Goal: Find specific page/section: Find specific page/section

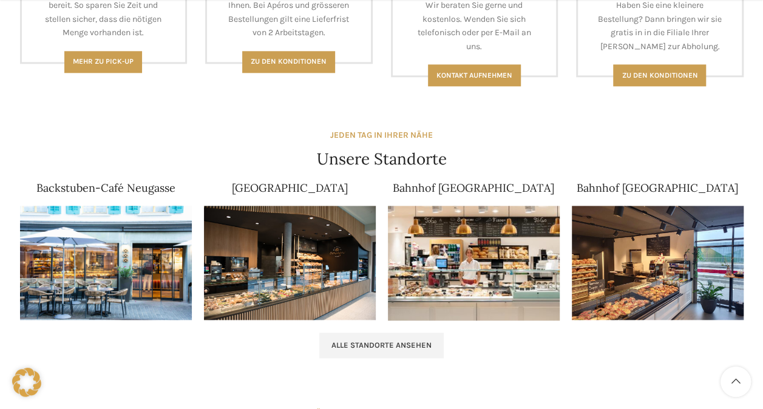
scroll to position [668, 0]
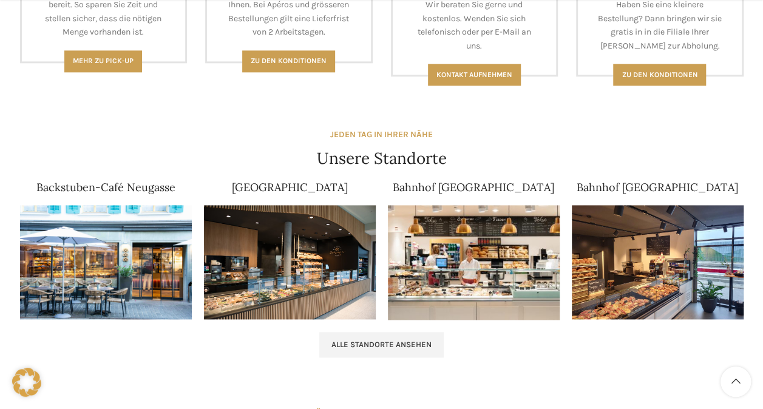
click at [319, 274] on img at bounding box center [290, 262] width 172 height 115
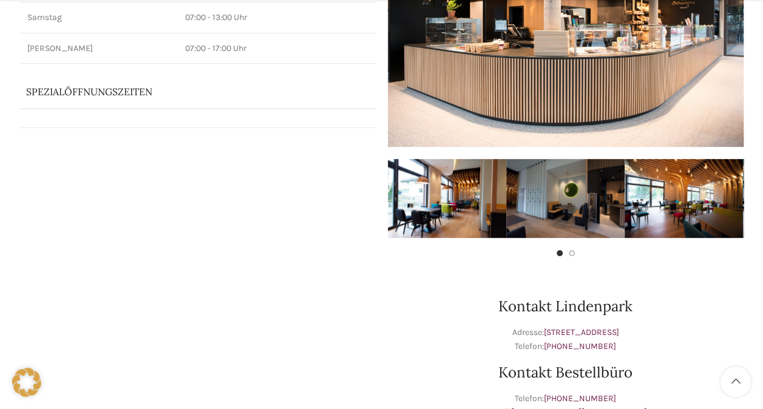
scroll to position [243, 0]
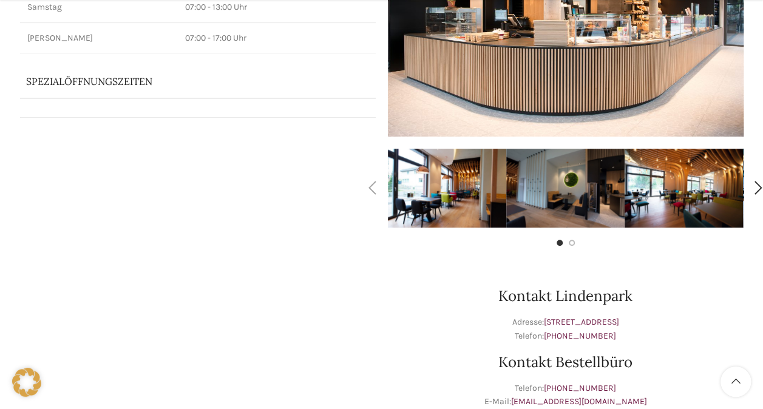
click at [466, 198] on img "1 / 4" at bounding box center [447, 188] width 118 height 79
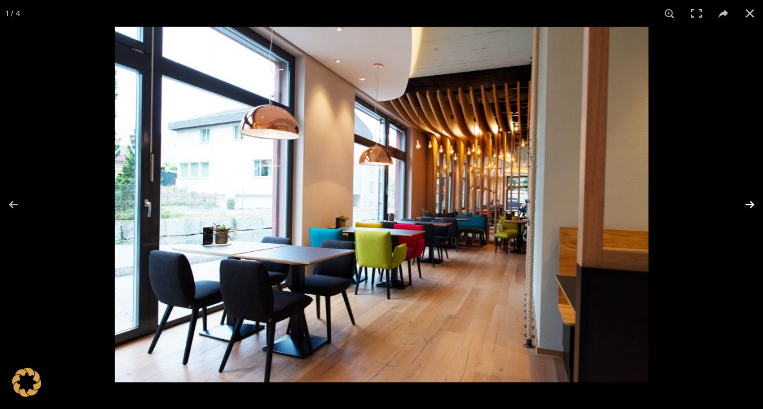
click at [745, 204] on button at bounding box center [742, 204] width 42 height 61
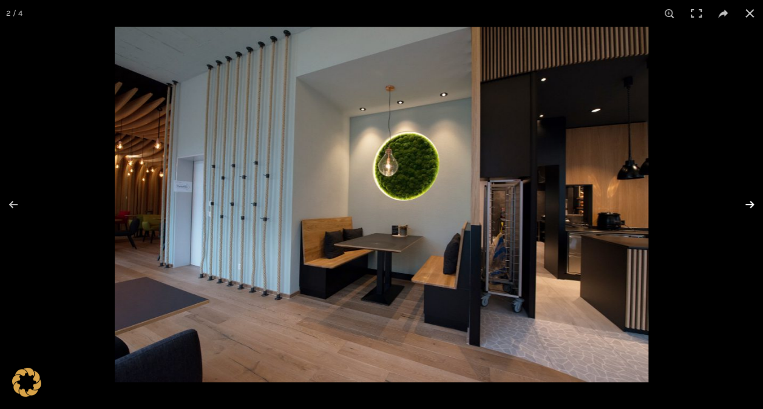
click at [745, 204] on button at bounding box center [742, 204] width 42 height 61
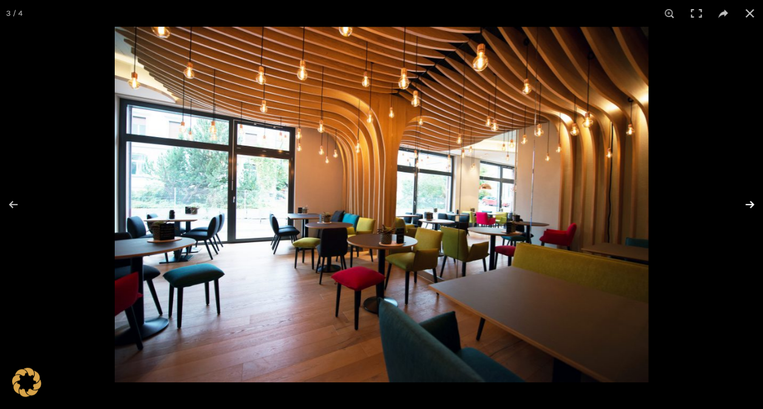
click at [745, 204] on button at bounding box center [742, 204] width 42 height 61
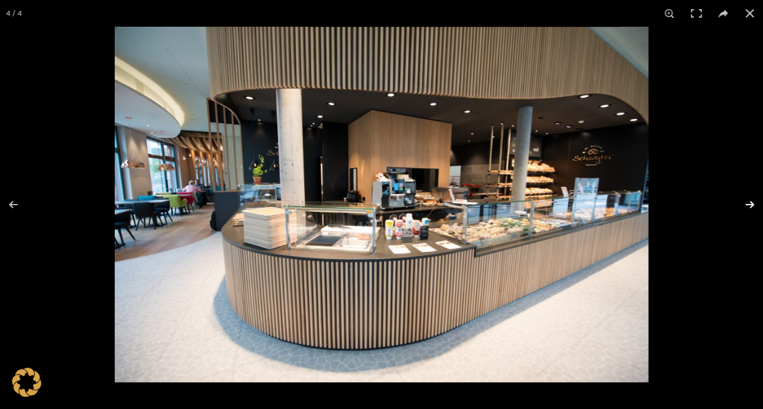
click at [745, 204] on button at bounding box center [742, 204] width 42 height 61
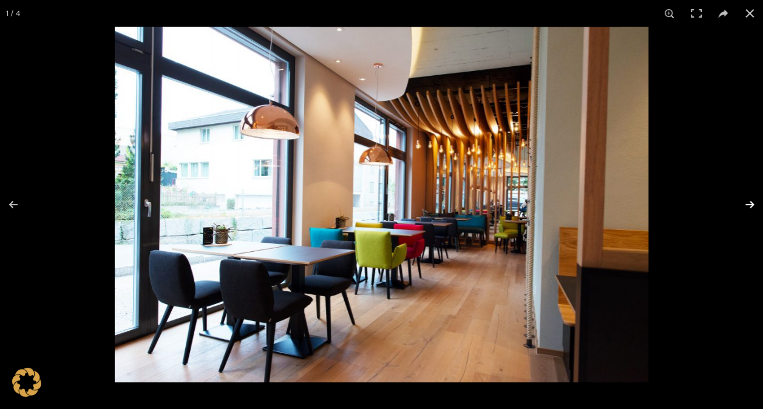
click at [745, 204] on button at bounding box center [742, 204] width 42 height 61
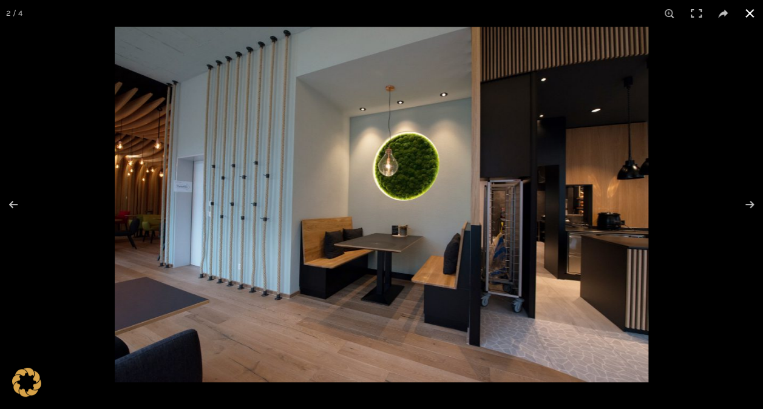
click at [747, 13] on button at bounding box center [749, 13] width 27 height 27
